Goal: Find specific page/section: Find specific page/section

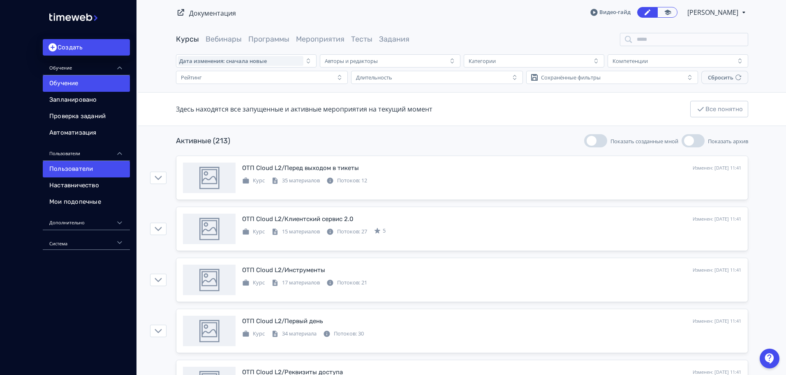
click at [82, 171] on link "Пользователи" at bounding box center [86, 169] width 87 height 16
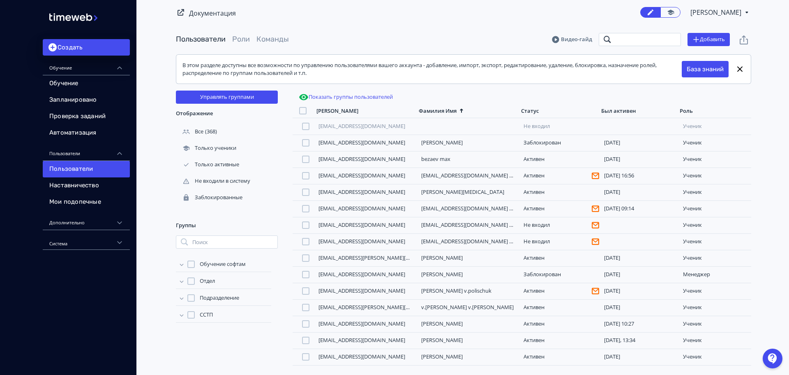
click at [633, 40] on input "search" at bounding box center [640, 39] width 82 height 13
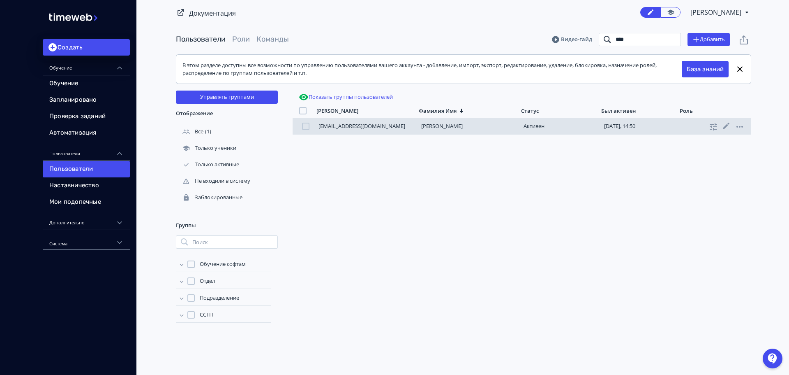
type input "****"
click at [437, 122] on div "[EMAIL_ADDRESS][DOMAIN_NAME] [PERSON_NAME][DATE], 14:50 ученик" at bounding box center [522, 126] width 459 height 16
click at [440, 127] on link "[PERSON_NAME]" at bounding box center [442, 125] width 42 height 7
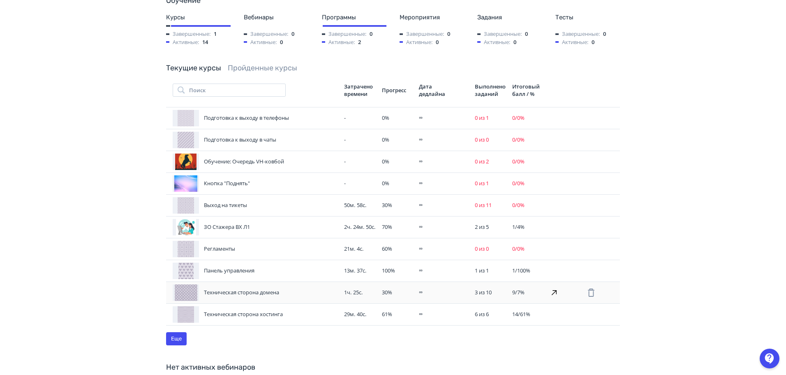
scroll to position [376, 0]
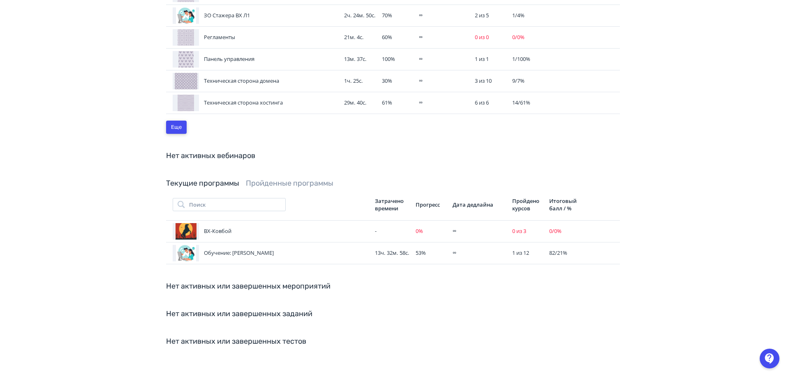
click at [167, 120] on button "Еще" at bounding box center [176, 126] width 21 height 13
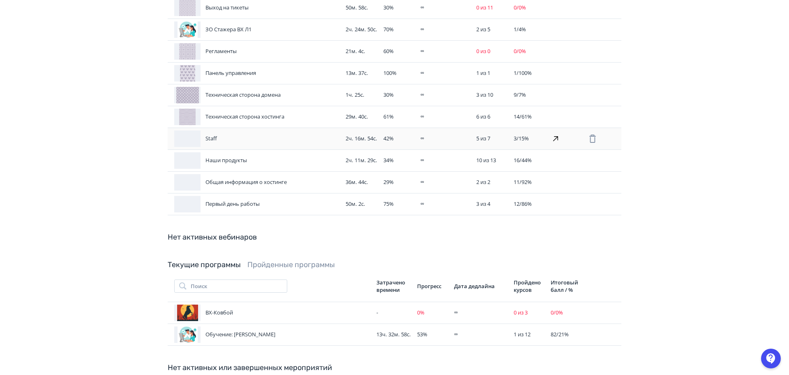
scroll to position [361, 0]
click at [260, 111] on div "Техническая сторона хостинга" at bounding box center [255, 117] width 165 height 16
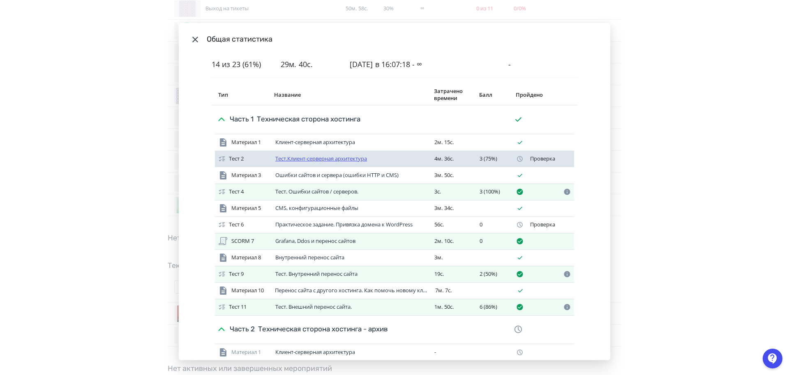
click at [309, 157] on link "Тест.Клиент-серверная архитектура" at bounding box center [321, 158] width 92 height 7
